Goal: Find specific page/section: Find specific page/section

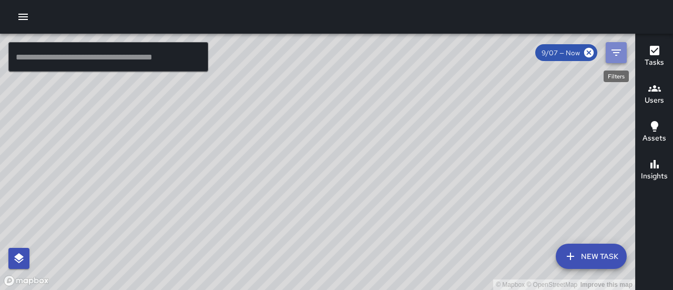
click at [615, 51] on icon "Filters" at bounding box center [616, 52] width 13 height 13
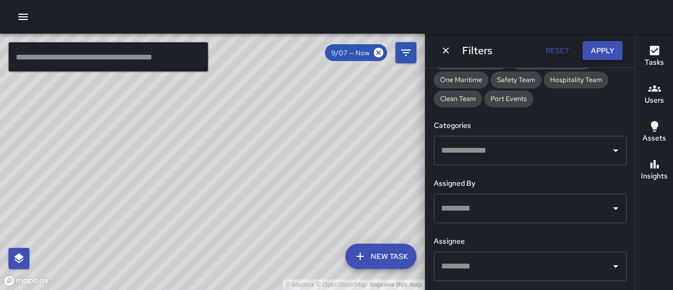
scroll to position [241, 0]
click at [508, 211] on input "text" at bounding box center [522, 208] width 168 height 20
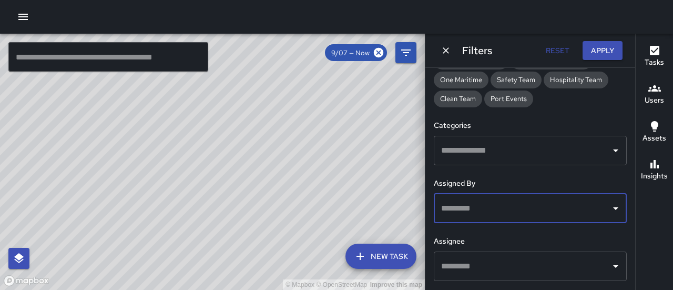
click at [508, 211] on input "text" at bounding box center [522, 208] width 168 height 20
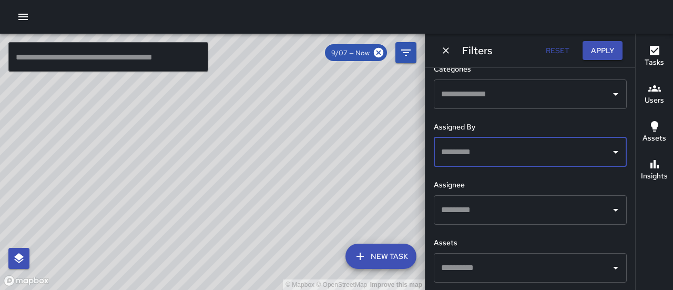
scroll to position [297, 0]
click at [508, 207] on input "text" at bounding box center [522, 209] width 168 height 20
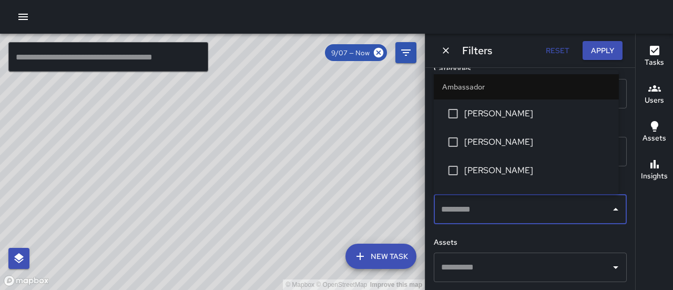
click at [508, 207] on input "text" at bounding box center [522, 209] width 168 height 20
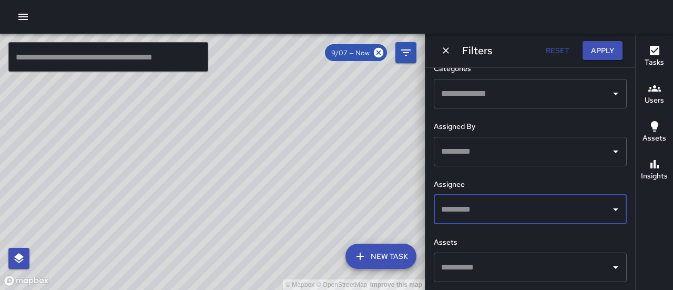
click at [478, 266] on input "text" at bounding box center [522, 267] width 168 height 20
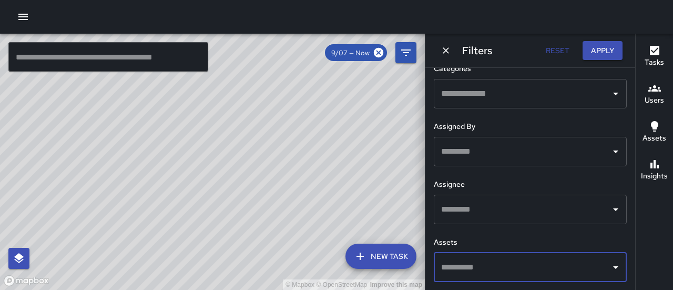
click at [478, 266] on input "text" at bounding box center [522, 267] width 168 height 20
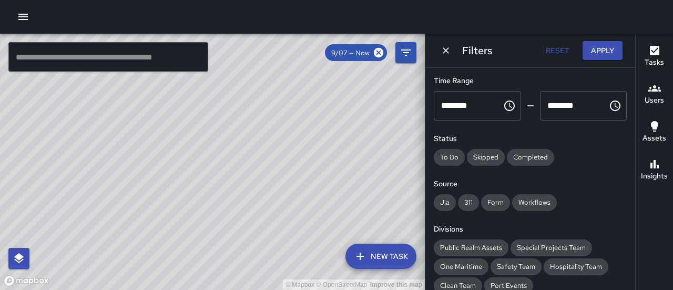
scroll to position [118, 0]
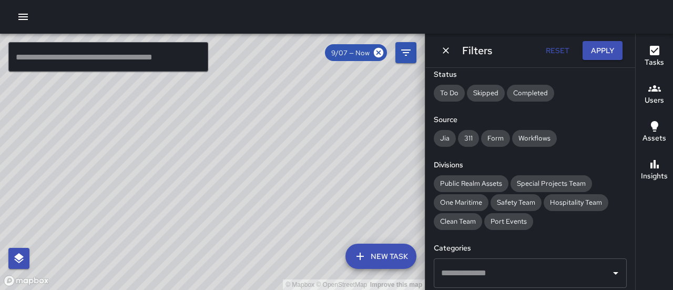
click at [544, 171] on div "Divisions Public Realm Assets Special Projects Team One Maritime Safety Team Ho…" at bounding box center [530, 194] width 193 height 70
click at [406, 52] on icon "Filters" at bounding box center [405, 52] width 9 height 6
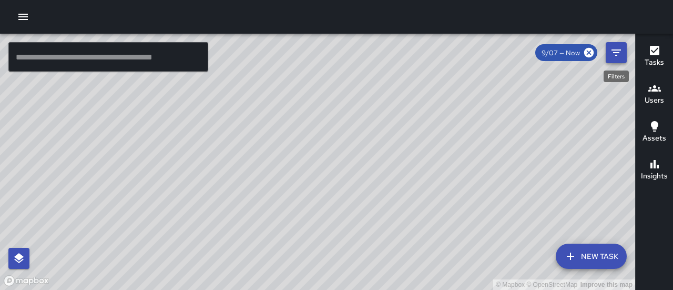
click at [616, 50] on icon "Filters" at bounding box center [615, 52] width 9 height 6
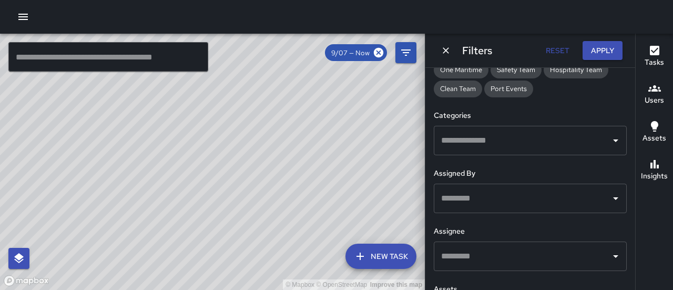
scroll to position [297, 0]
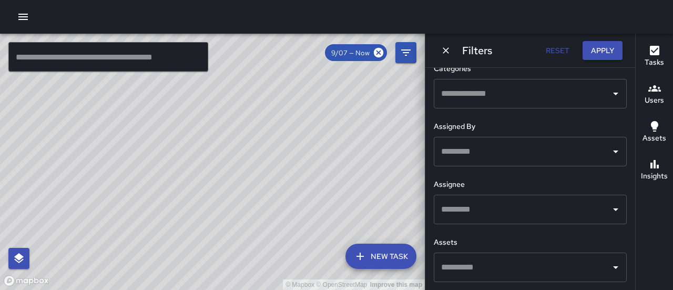
click at [518, 98] on input "text" at bounding box center [522, 94] width 168 height 20
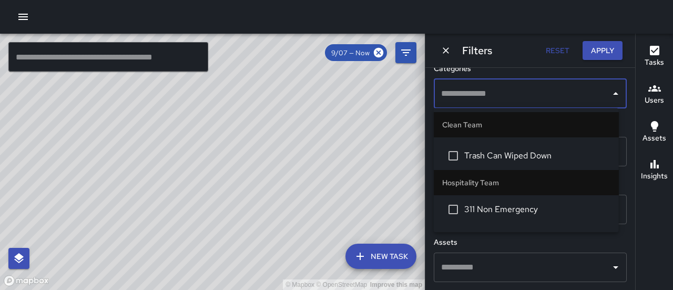
scroll to position [0, 0]
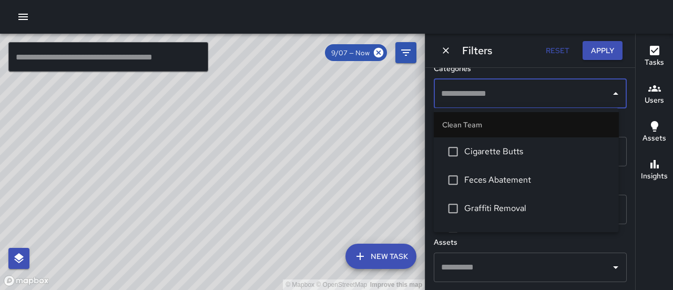
click at [509, 54] on div "Filters Reset Apply" at bounding box center [530, 51] width 210 height 34
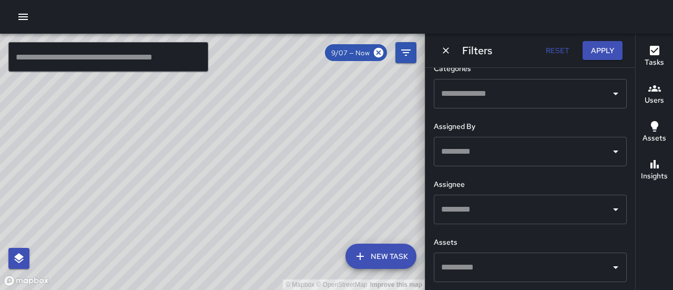
click at [487, 149] on input "text" at bounding box center [522, 151] width 168 height 20
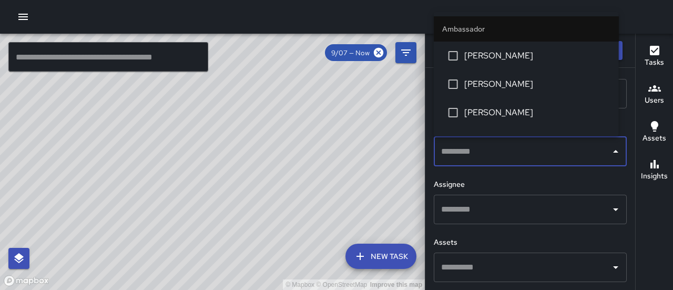
click at [487, 149] on input "text" at bounding box center [522, 151] width 168 height 20
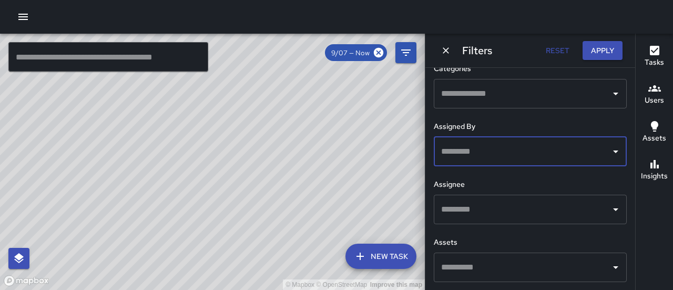
click at [479, 199] on input "text" at bounding box center [522, 209] width 168 height 20
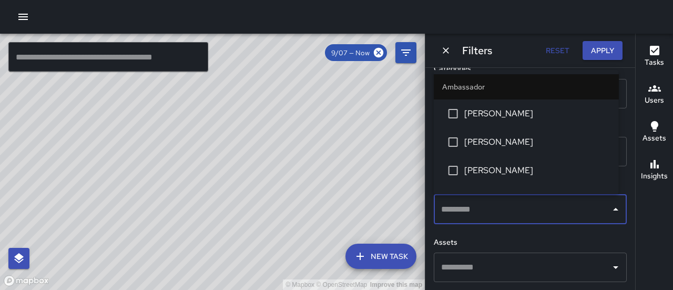
click at [479, 199] on input "text" at bounding box center [522, 209] width 168 height 20
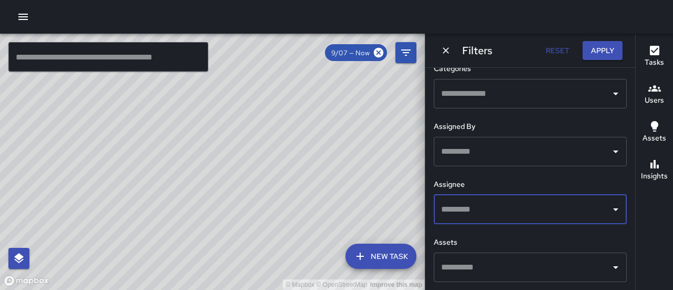
click at [19, 24] on button "button" at bounding box center [23, 16] width 21 height 21
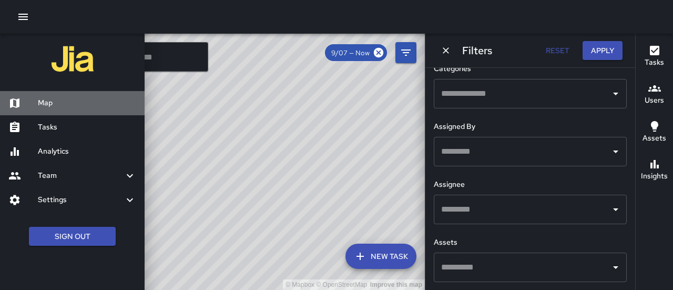
click at [38, 101] on h6 "Map" at bounding box center [87, 103] width 98 height 12
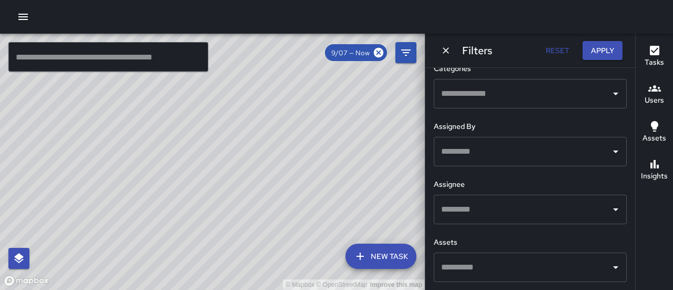
click at [659, 96] on h6 "Users" at bounding box center [653, 101] width 19 height 12
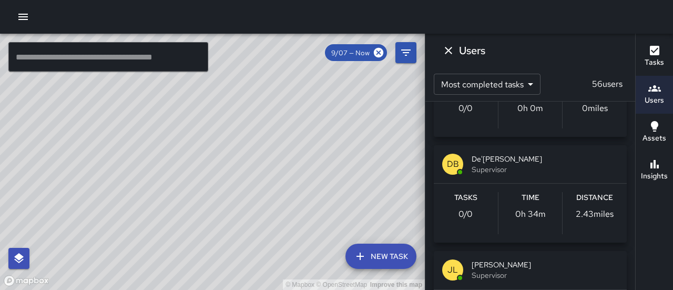
scroll to position [4825, 0]
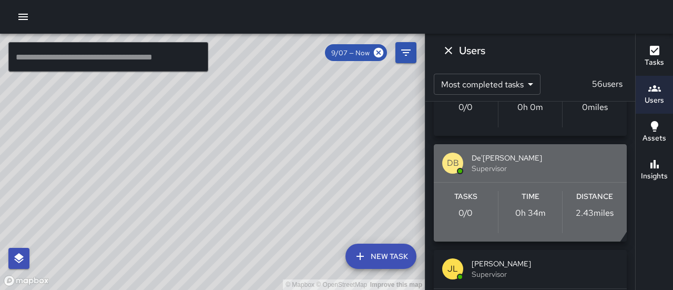
click at [507, 152] on span "De'[PERSON_NAME]" at bounding box center [544, 157] width 147 height 11
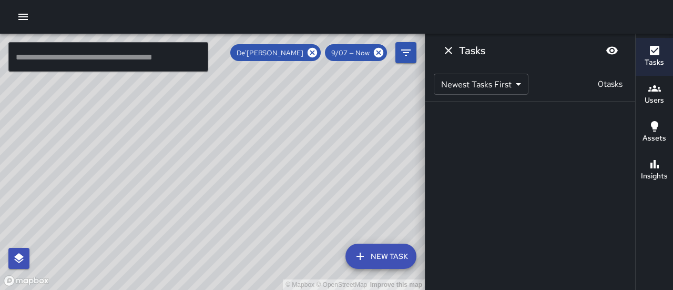
scroll to position [0, 0]
click at [657, 163] on icon "button" at bounding box center [654, 164] width 13 height 13
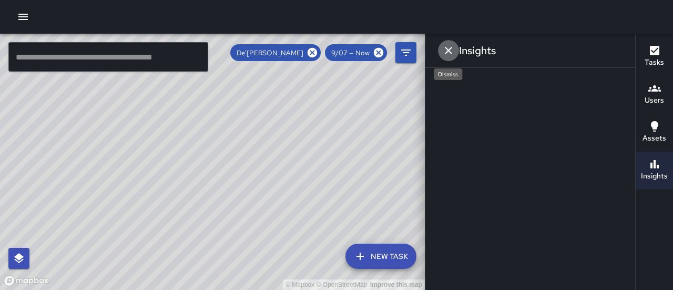
click at [449, 51] on icon "Dismiss" at bounding box center [448, 50] width 7 height 7
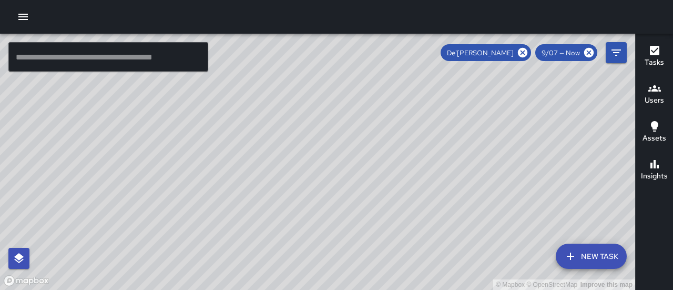
drag, startPoint x: 313, startPoint y: 166, endPoint x: 392, endPoint y: 138, distance: 83.3
click at [392, 138] on div "© Mapbox © OpenStreetMap Improve this map" at bounding box center [317, 162] width 635 height 256
drag, startPoint x: 455, startPoint y: 184, endPoint x: 505, endPoint y: 167, distance: 52.4
click at [505, 167] on div "© Mapbox © OpenStreetMap Improve this map" at bounding box center [317, 162] width 635 height 256
